Goal: Register for event/course

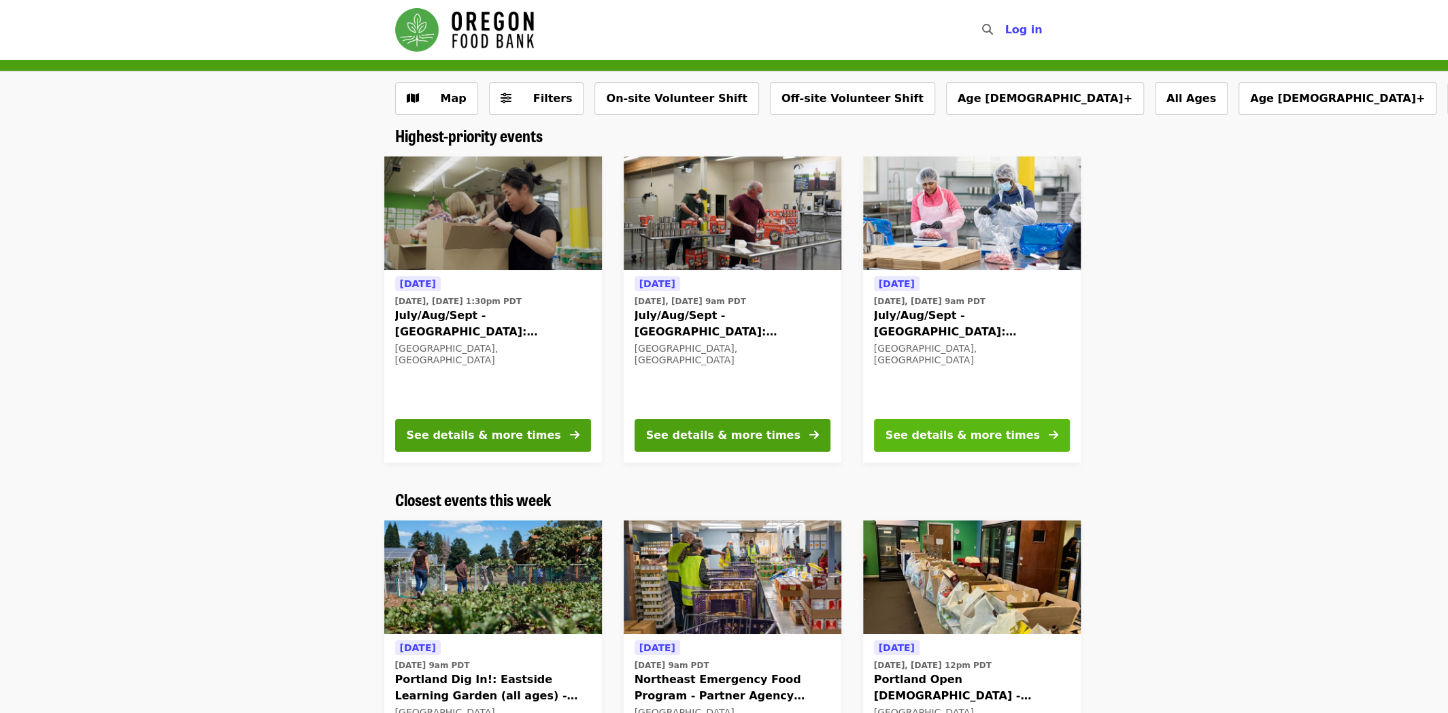
click at [943, 424] on button "See details & more times" at bounding box center [972, 435] width 196 height 33
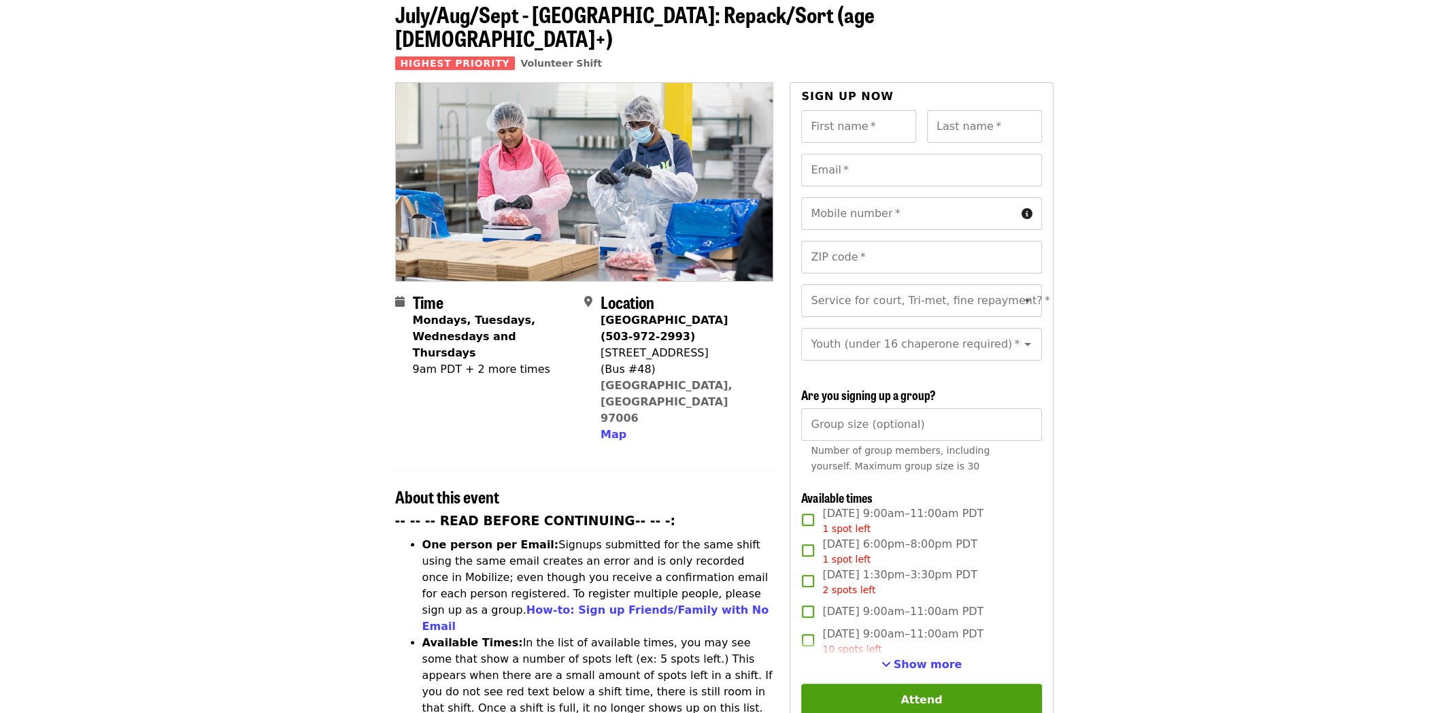
scroll to position [136, 0]
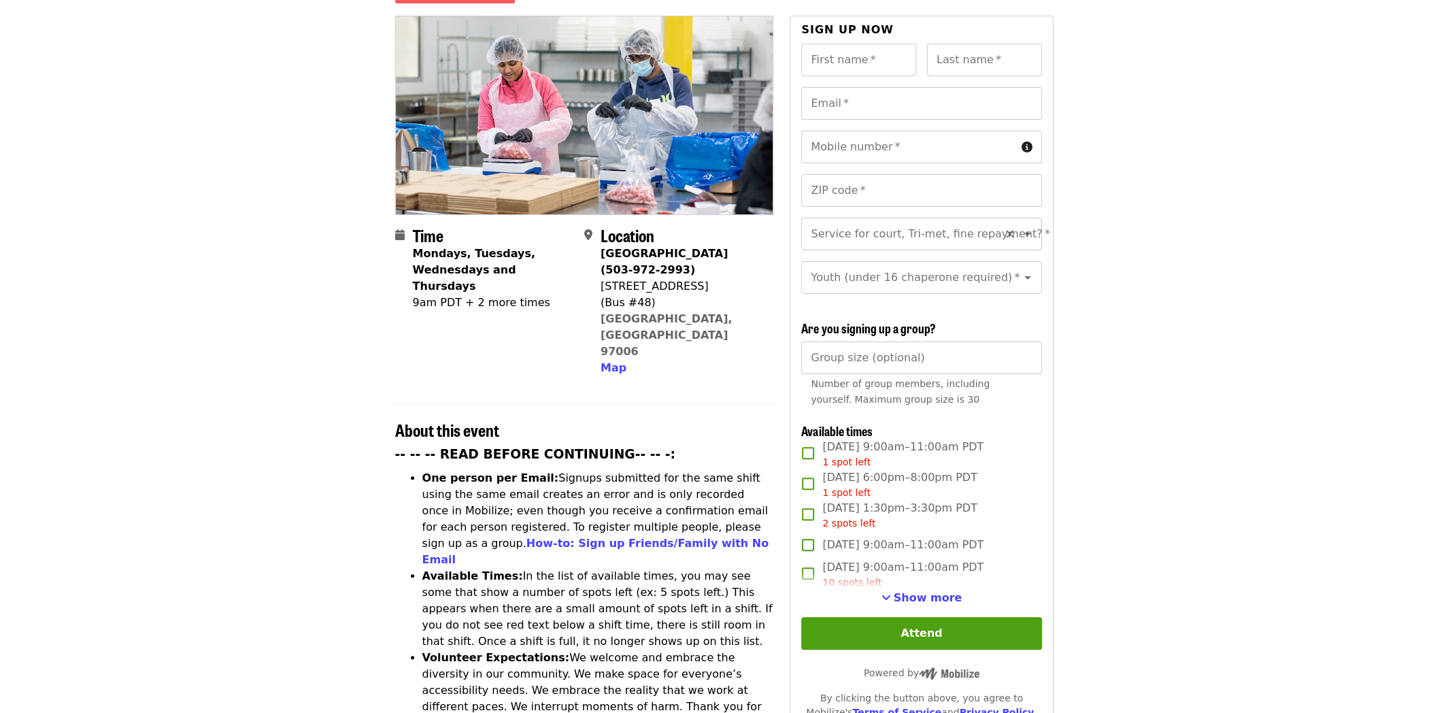
click at [1020, 226] on icon "Open" at bounding box center [1028, 234] width 16 height 16
click at [938, 272] on li "Yes- Form required. See shift description for link" at bounding box center [916, 279] width 231 height 41
type input "**********"
click at [1020, 226] on icon "Open" at bounding box center [1028, 234] width 16 height 16
click at [1024, 232] on icon "Close" at bounding box center [1027, 233] width 7 height 3
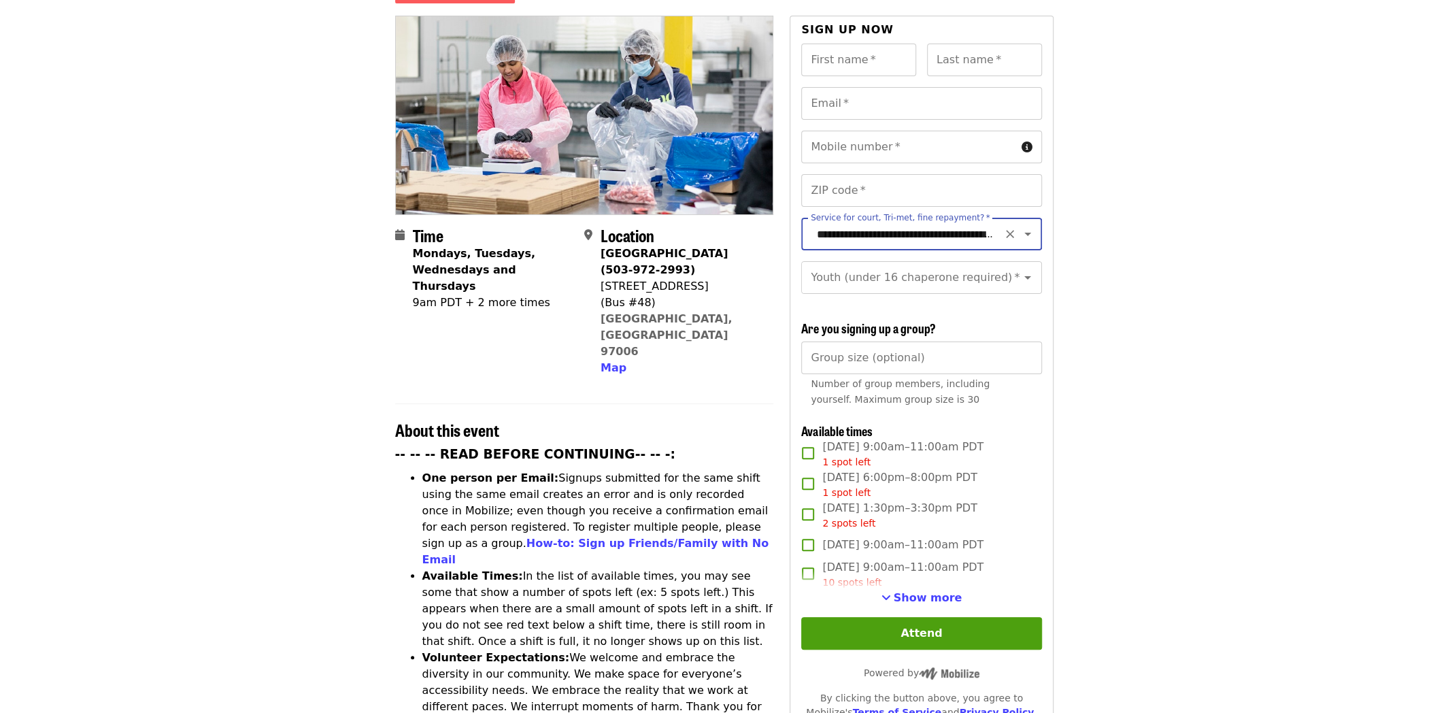
click at [1003, 227] on icon "Clear" at bounding box center [1010, 234] width 14 height 14
click at [1116, 229] on article "July/Aug/Sept - [GEOGRAPHIC_DATA]: Repack/Sort (age [DEMOGRAPHIC_DATA]+) Highes…" at bounding box center [724, 645] width 1448 height 1443
click at [1147, 231] on article "July/Aug/Sept - [GEOGRAPHIC_DATA]: Repack/Sort (age [DEMOGRAPHIC_DATA]+) Highes…" at bounding box center [724, 645] width 1448 height 1443
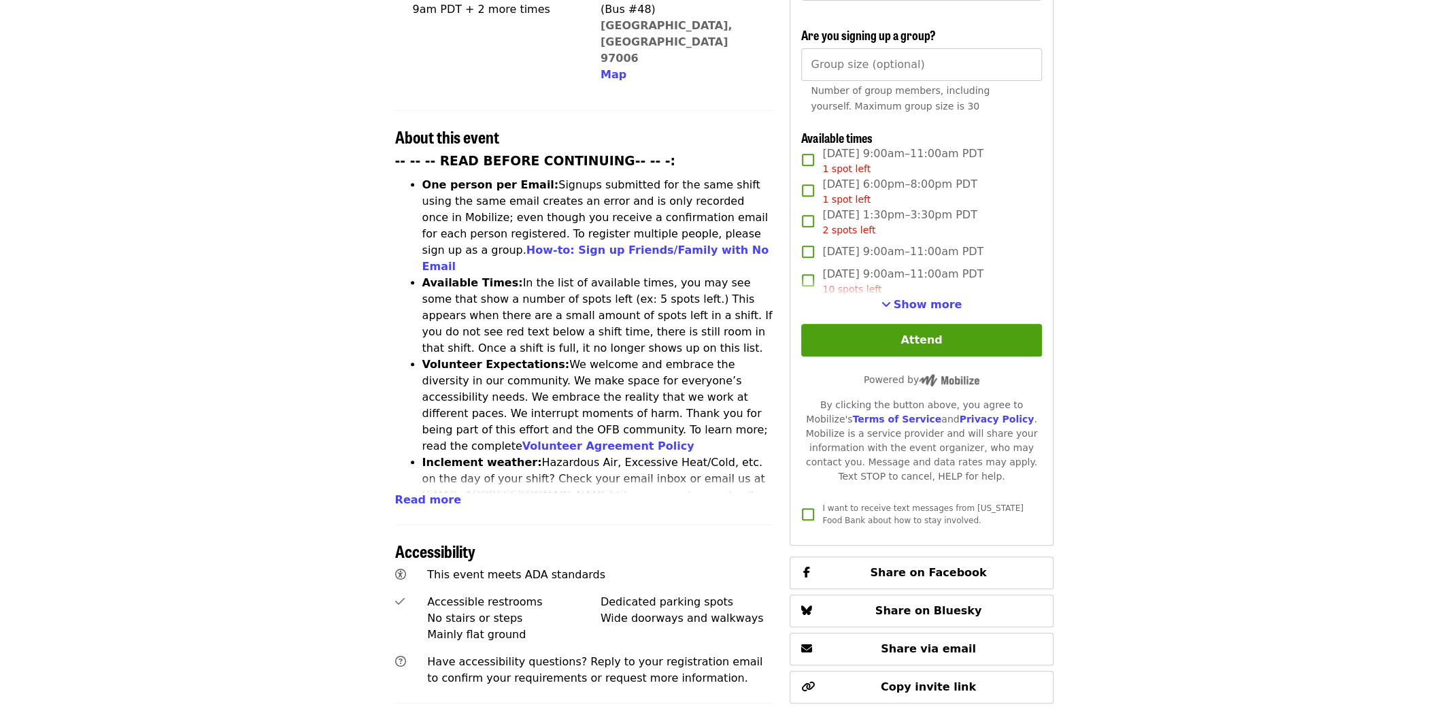
scroll to position [0, 0]
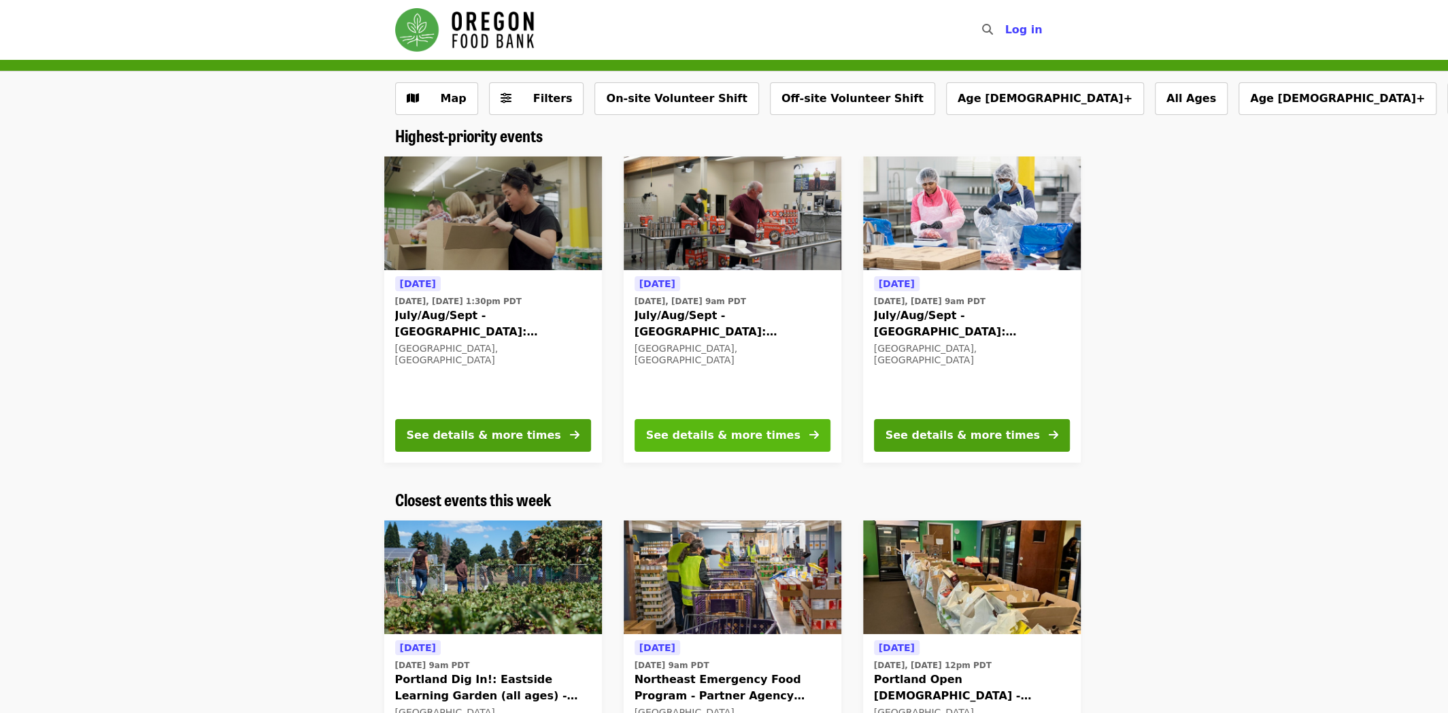
click at [736, 431] on div "See details & more times" at bounding box center [723, 435] width 154 height 16
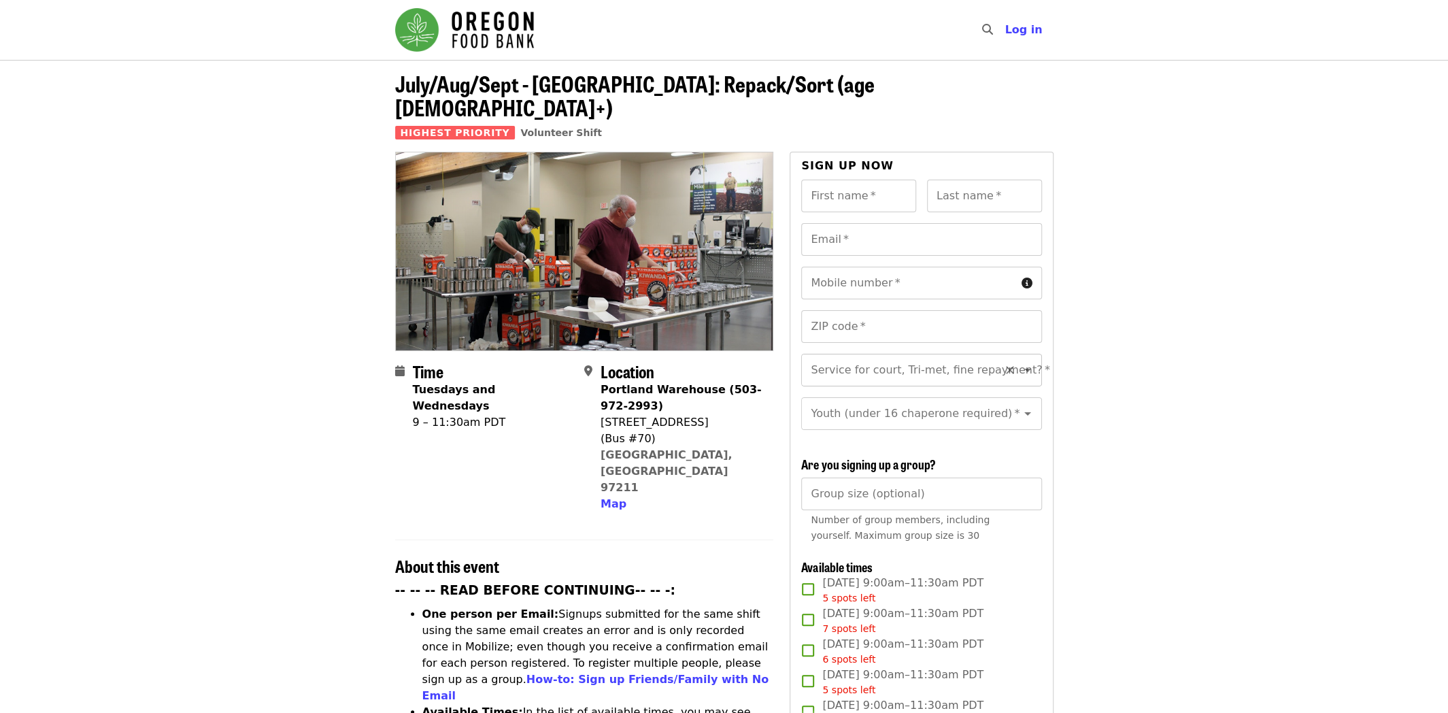
scroll to position [15, 0]
click at [973, 354] on div "Service for court, Tri-met, fine repayment?   * Service for court, Tri-met, fin…" at bounding box center [921, 370] width 240 height 33
click at [1020, 362] on icon "Close" at bounding box center [1028, 370] width 16 height 16
click at [897, 357] on input "Service for court, Tri-met, fine repayment?   *" at bounding box center [904, 370] width 185 height 26
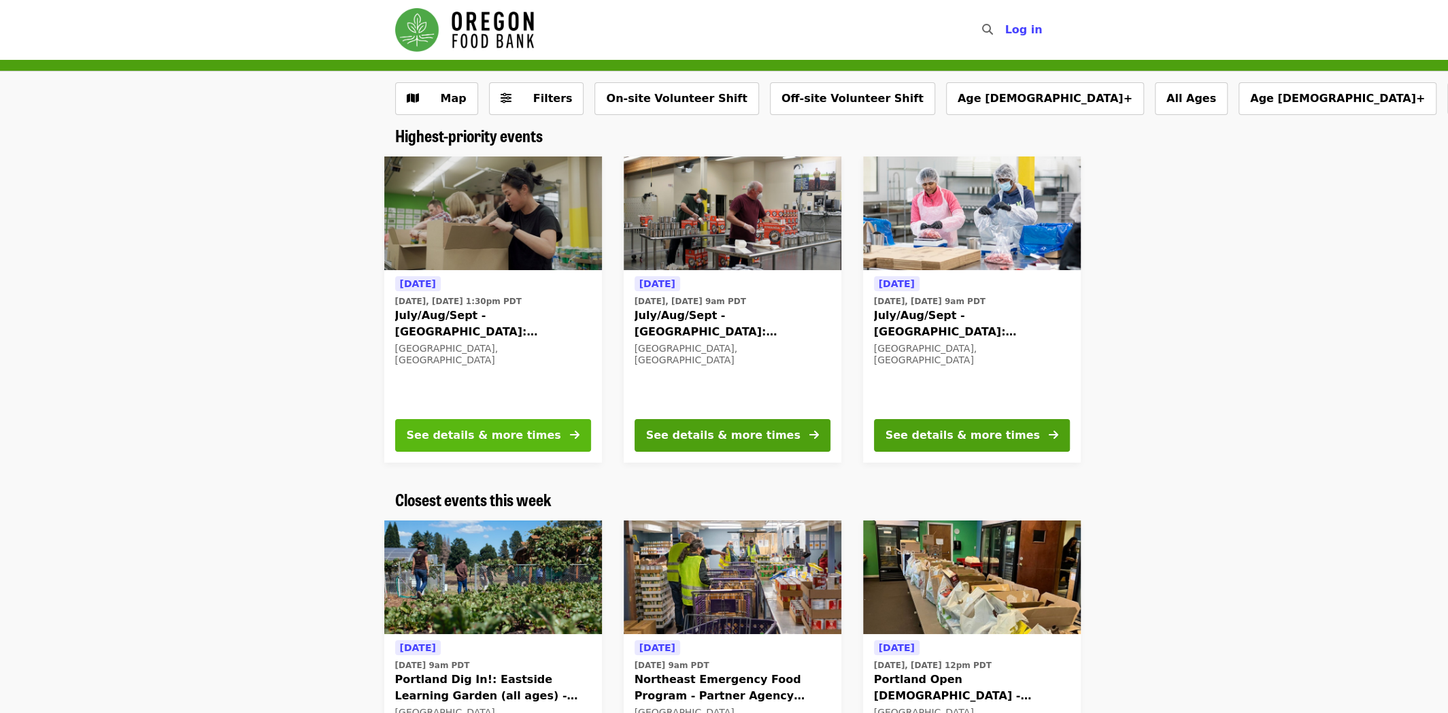
click at [490, 428] on div "See details & more times" at bounding box center [484, 435] width 154 height 16
